Goal: Task Accomplishment & Management: Complete application form

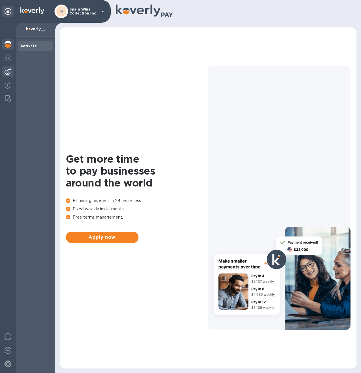
click at [7, 74] on img at bounding box center [8, 71] width 7 height 7
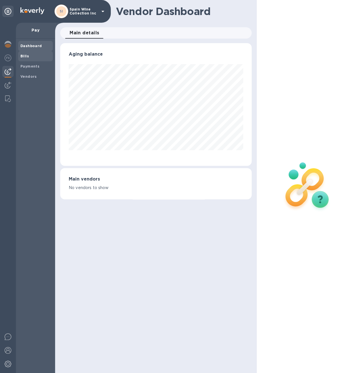
scroll to position [123, 189]
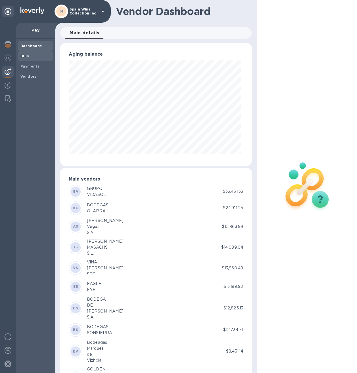
click at [22, 58] on b "Bills" at bounding box center [24, 56] width 9 height 4
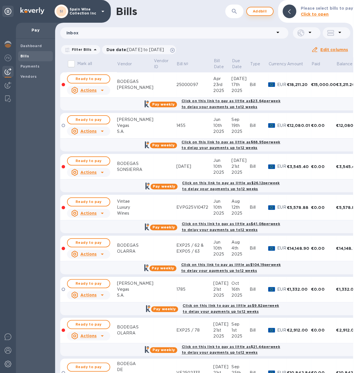
click at [261, 14] on span "Add bill" at bounding box center [259, 11] width 17 height 7
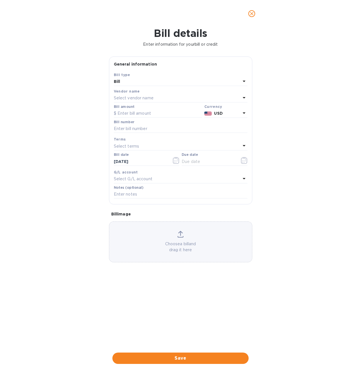
click at [143, 98] on p "Select vendor name" at bounding box center [134, 98] width 40 height 6
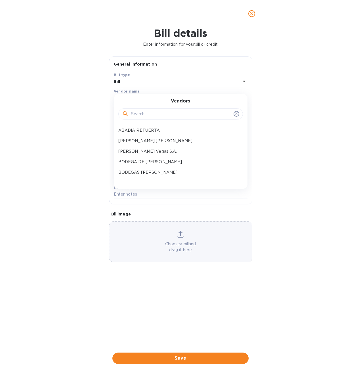
click at [140, 113] on input "text" at bounding box center [181, 114] width 100 height 9
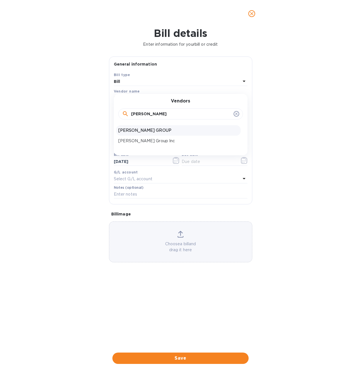
type input "[PERSON_NAME]"
click at [152, 128] on p "[PERSON_NAME] GROUP" at bounding box center [178, 130] width 120 height 6
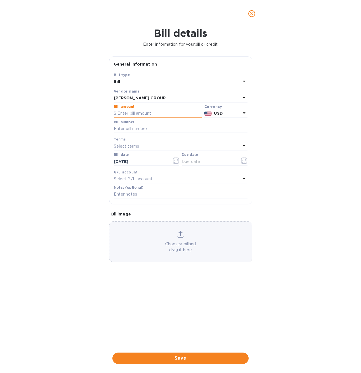
click at [150, 113] on input "text" at bounding box center [158, 113] width 88 height 9
click at [137, 130] on input "text" at bounding box center [181, 129] width 134 height 9
paste input "BEWRS00337143"
type input "BEWRS00337143"
click at [136, 113] on input "text" at bounding box center [158, 113] width 88 height 9
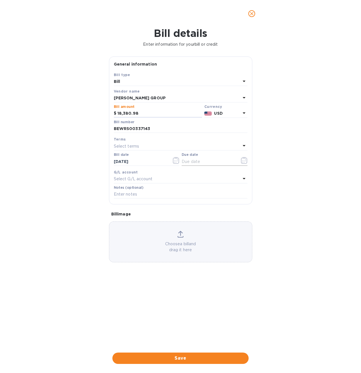
type input "18,380.98"
click at [244, 161] on icon "button" at bounding box center [244, 160] width 7 height 7
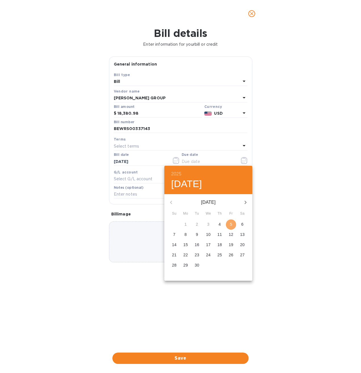
click at [234, 224] on span "5" at bounding box center [231, 224] width 10 height 6
type input "[DATE]"
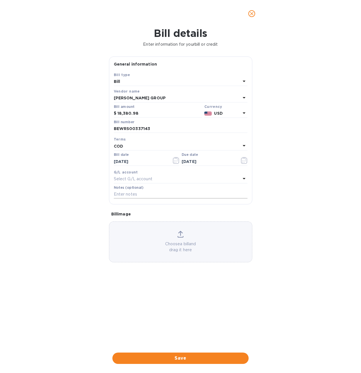
click at [134, 194] on input "text" at bounding box center [181, 194] width 134 height 9
click at [119, 192] on input "text" at bounding box center [181, 194] width 134 height 9
paste input "MSCU5235956"
type input "MSCU5235956 Cont # 128"
click at [192, 240] on div "Choose a bill and drag it here" at bounding box center [180, 242] width 143 height 22
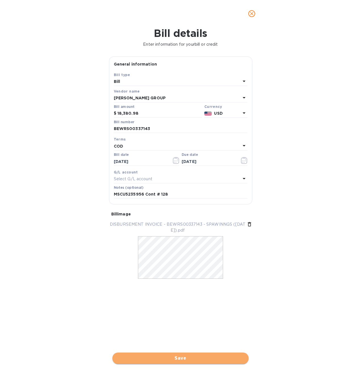
click at [175, 358] on span "Save" at bounding box center [180, 358] width 127 height 7
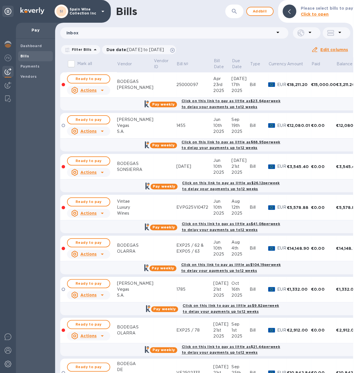
click at [257, 16] on div "Bills ​ Add bill Please select bills to pay Click to open" at bounding box center [204, 11] width 298 height 23
click at [258, 10] on span "Add bill" at bounding box center [259, 11] width 17 height 7
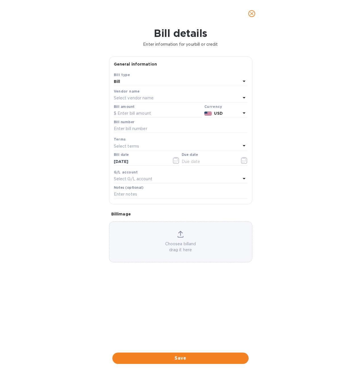
click at [148, 87] on div "Vendor name Select vendor name" at bounding box center [181, 95] width 136 height 16
click at [146, 97] on p "Select vendor name" at bounding box center [134, 98] width 40 height 6
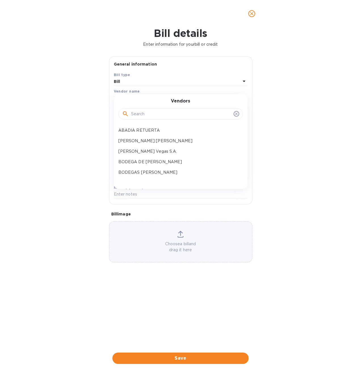
click at [145, 115] on input "text" at bounding box center [181, 114] width 100 height 9
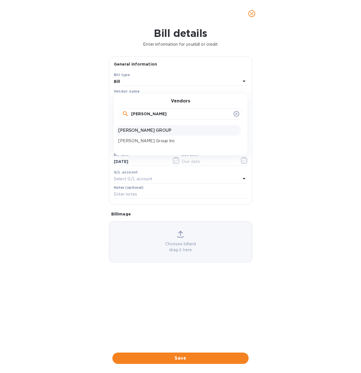
type input "[PERSON_NAME]"
click at [148, 131] on p "[PERSON_NAME] GROUP" at bounding box center [178, 130] width 120 height 6
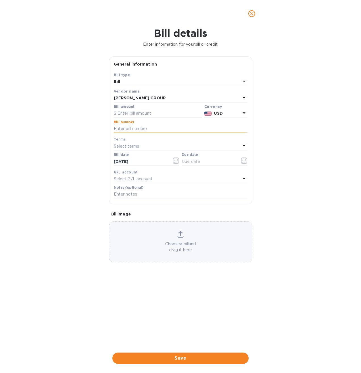
paste input "BEWRS00337143/A"
type input "BEWRS00337143/A"
click at [146, 113] on input "text" at bounding box center [158, 113] width 88 height 9
type input "380.00"
click at [242, 161] on icon "button" at bounding box center [244, 160] width 7 height 7
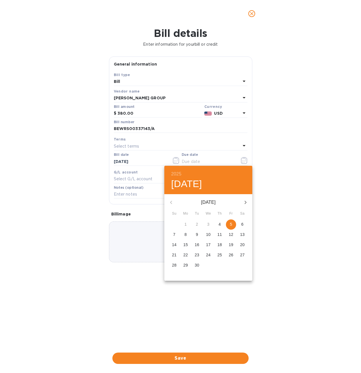
click at [233, 224] on span "5" at bounding box center [231, 224] width 10 height 6
type input "[DATE]"
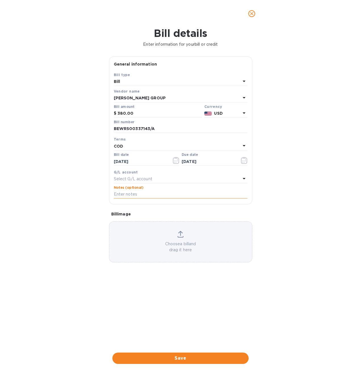
click at [120, 196] on input "text" at bounding box center [181, 194] width 134 height 9
click at [134, 192] on input "text" at bounding box center [181, 194] width 134 height 9
paste input "MSCU5235956"
type input "MSCU5235956 Cont # 128"
click at [177, 247] on p "Choose a bill and drag it here" at bounding box center [180, 247] width 143 height 12
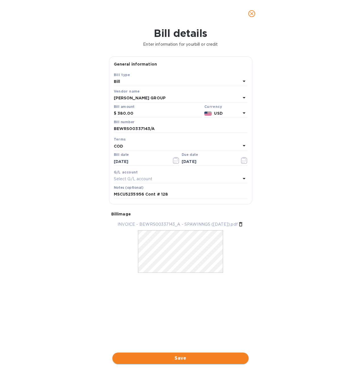
click at [182, 358] on span "Save" at bounding box center [180, 358] width 127 height 7
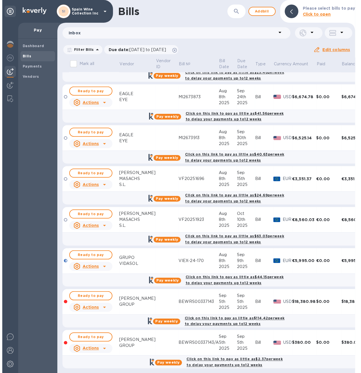
scroll to position [690, 0]
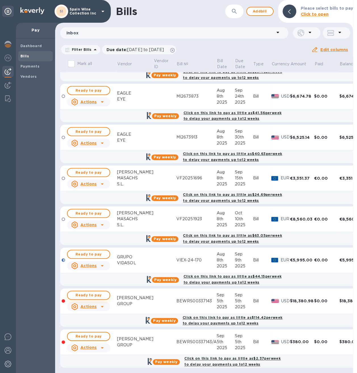
click at [81, 292] on span "Ready to pay" at bounding box center [88, 295] width 33 height 7
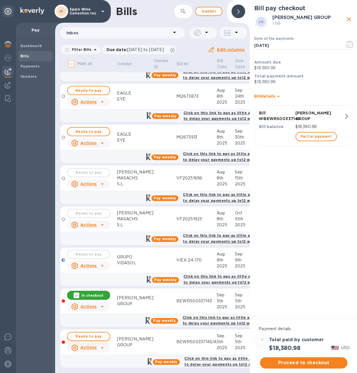
click at [81, 333] on span "Ready to pay" at bounding box center [88, 336] width 33 height 7
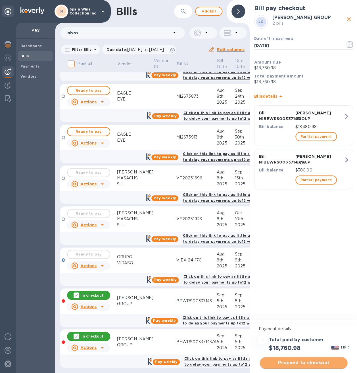
click at [299, 361] on span "Proceed to checkout" at bounding box center [303, 362] width 78 height 7
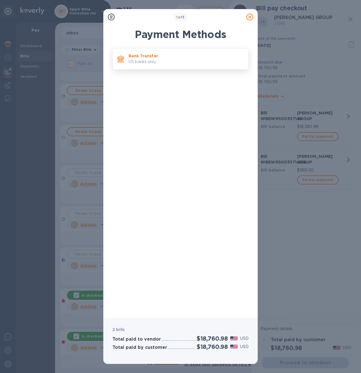
click at [155, 64] on p "US banks only." at bounding box center [186, 62] width 115 height 6
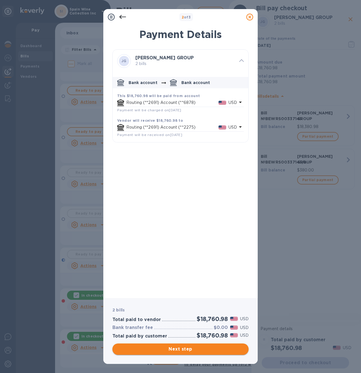
click at [179, 348] on span "Next step" at bounding box center [180, 349] width 127 height 7
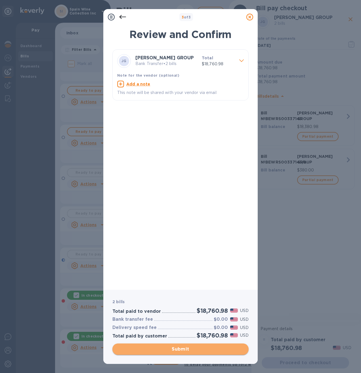
click at [179, 348] on span "Submit" at bounding box center [180, 349] width 127 height 7
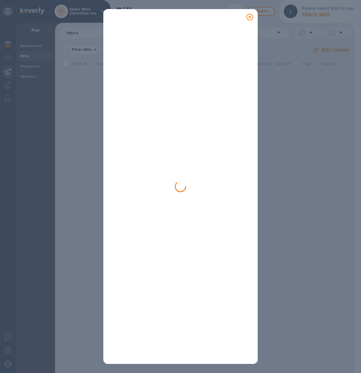
scroll to position [0, 0]
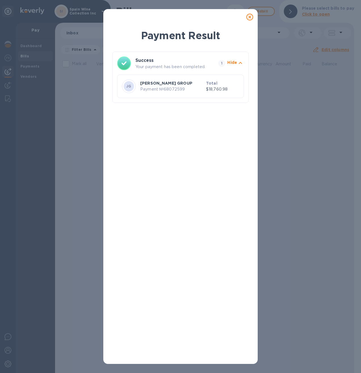
click at [249, 16] on icon at bounding box center [249, 17] width 7 height 7
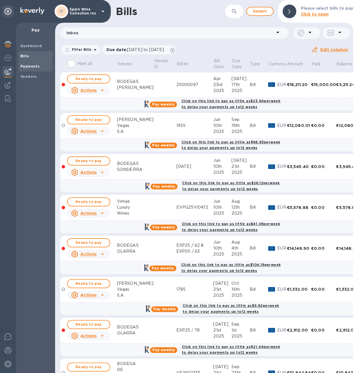
click at [34, 68] on span "Payments" at bounding box center [29, 67] width 19 height 6
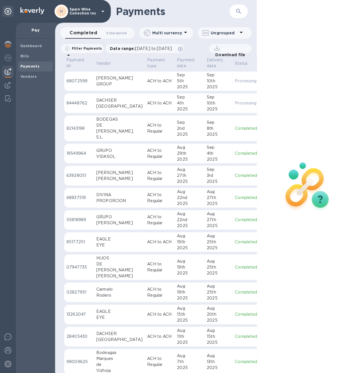
click at [110, 83] on div "GROUP" at bounding box center [119, 84] width 46 height 6
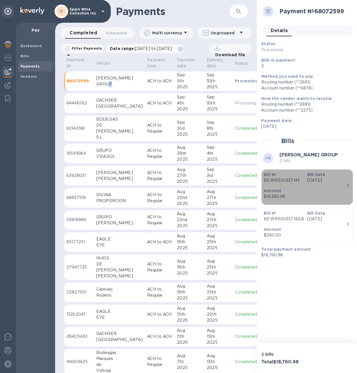
click at [316, 192] on p "Amount" at bounding box center [305, 191] width 82 height 6
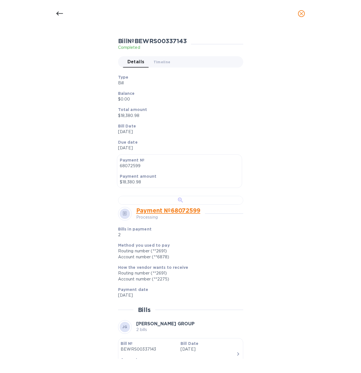
scroll to position [47, 0]
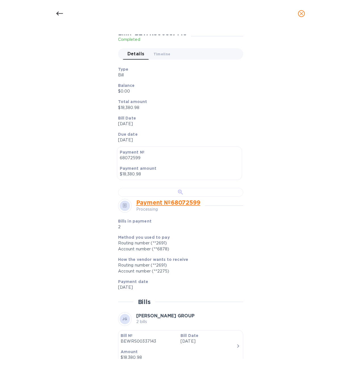
click at [169, 197] on div at bounding box center [180, 192] width 125 height 9
click at [53, 11] on div at bounding box center [60, 14] width 14 height 14
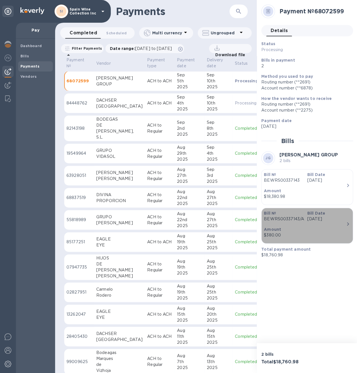
click at [311, 229] on p "Amount" at bounding box center [305, 230] width 82 height 6
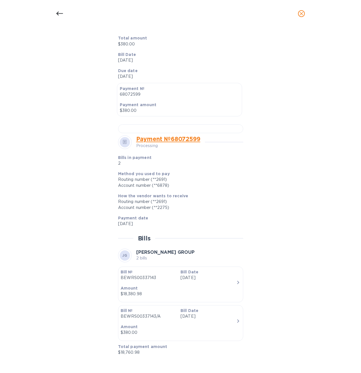
scroll to position [142, 0]
click at [168, 133] on div at bounding box center [180, 128] width 125 height 9
